Goal: Information Seeking & Learning: Learn about a topic

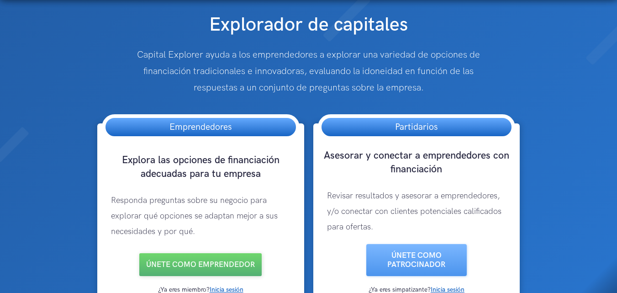
scroll to position [183, 0]
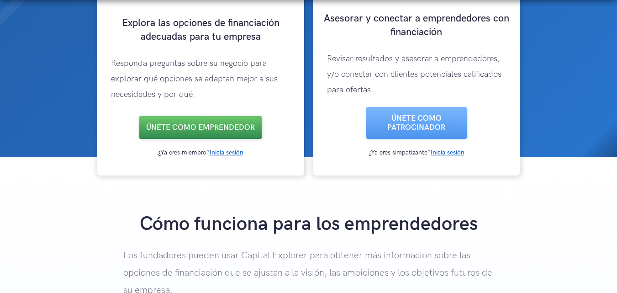
click at [186, 126] on font "Únete como emprendedor" at bounding box center [200, 127] width 109 height 9
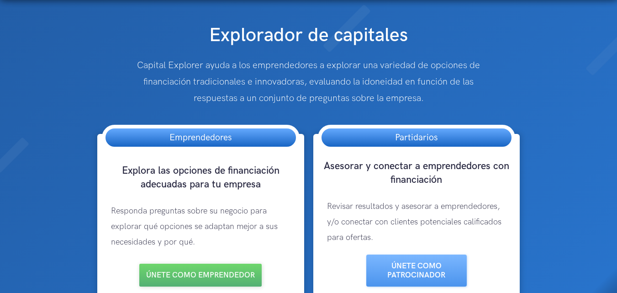
scroll to position [0, 0]
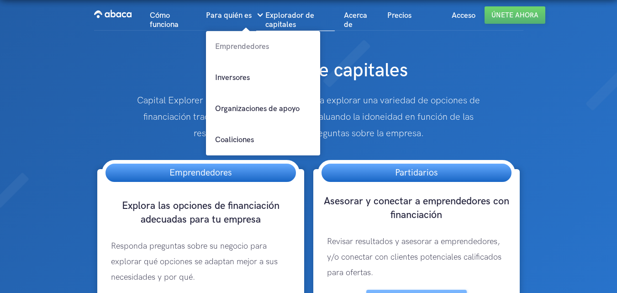
click at [237, 45] on font "Emprendedores" at bounding box center [242, 46] width 54 height 9
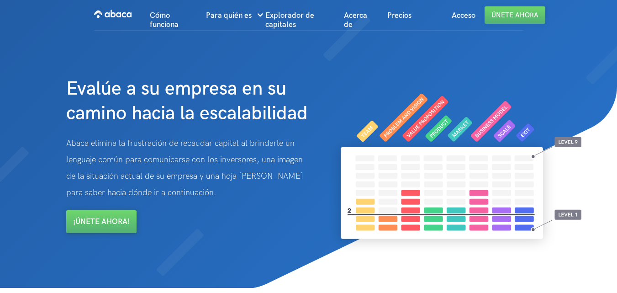
scroll to position [46, 0]
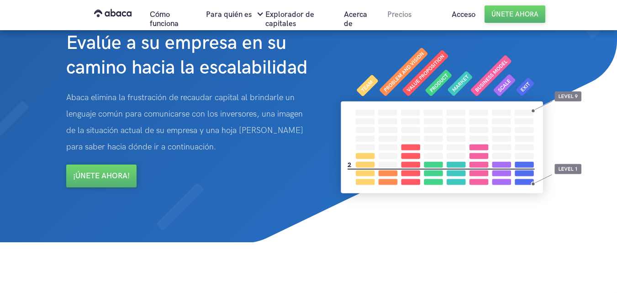
click at [394, 11] on font "Precios" at bounding box center [400, 14] width 24 height 9
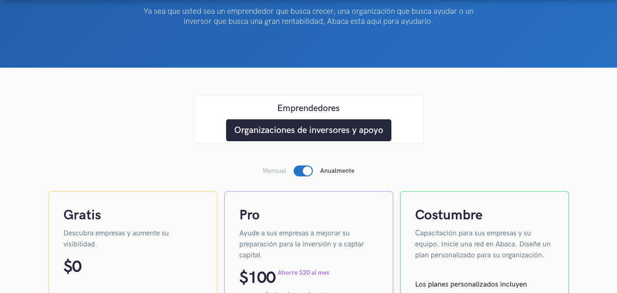
scroll to position [183, 0]
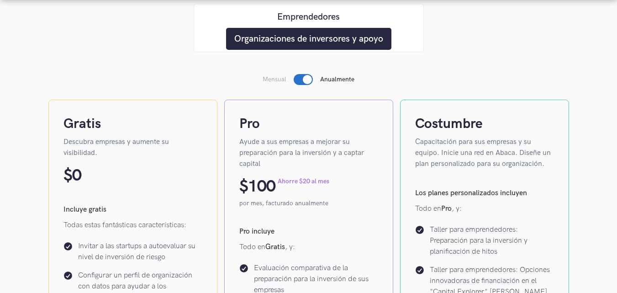
click at [293, 37] on font "Organizaciones de inversores y apoyo" at bounding box center [308, 38] width 149 height 11
click at [293, 35] on font "Organizaciones de inversores y apoyo" at bounding box center [308, 38] width 149 height 11
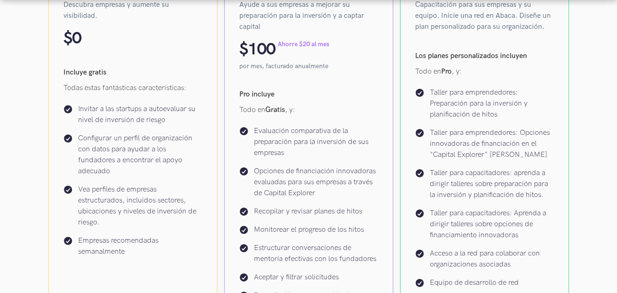
scroll to position [457, 0]
